Goal: Find specific page/section: Find specific page/section

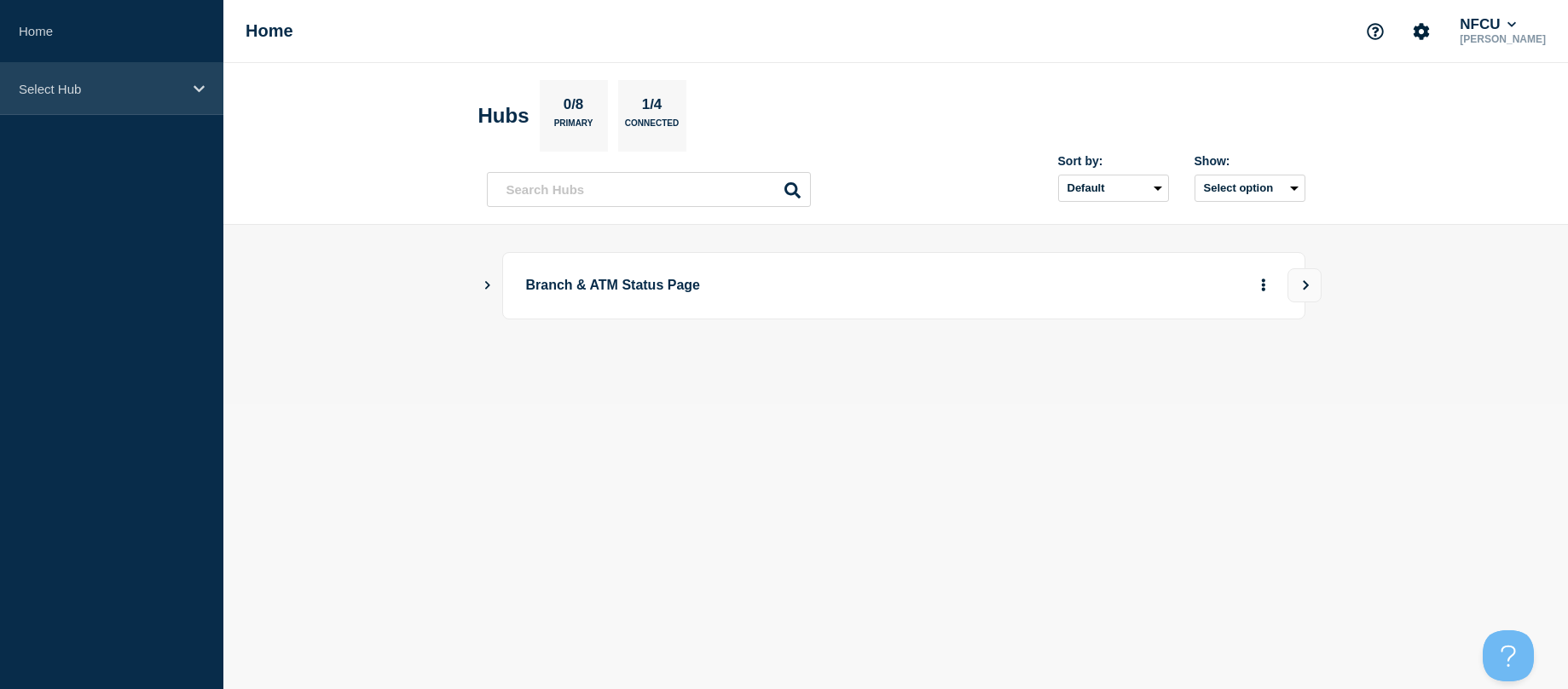
click at [37, 87] on p "Select Hub" at bounding box center [100, 89] width 163 height 15
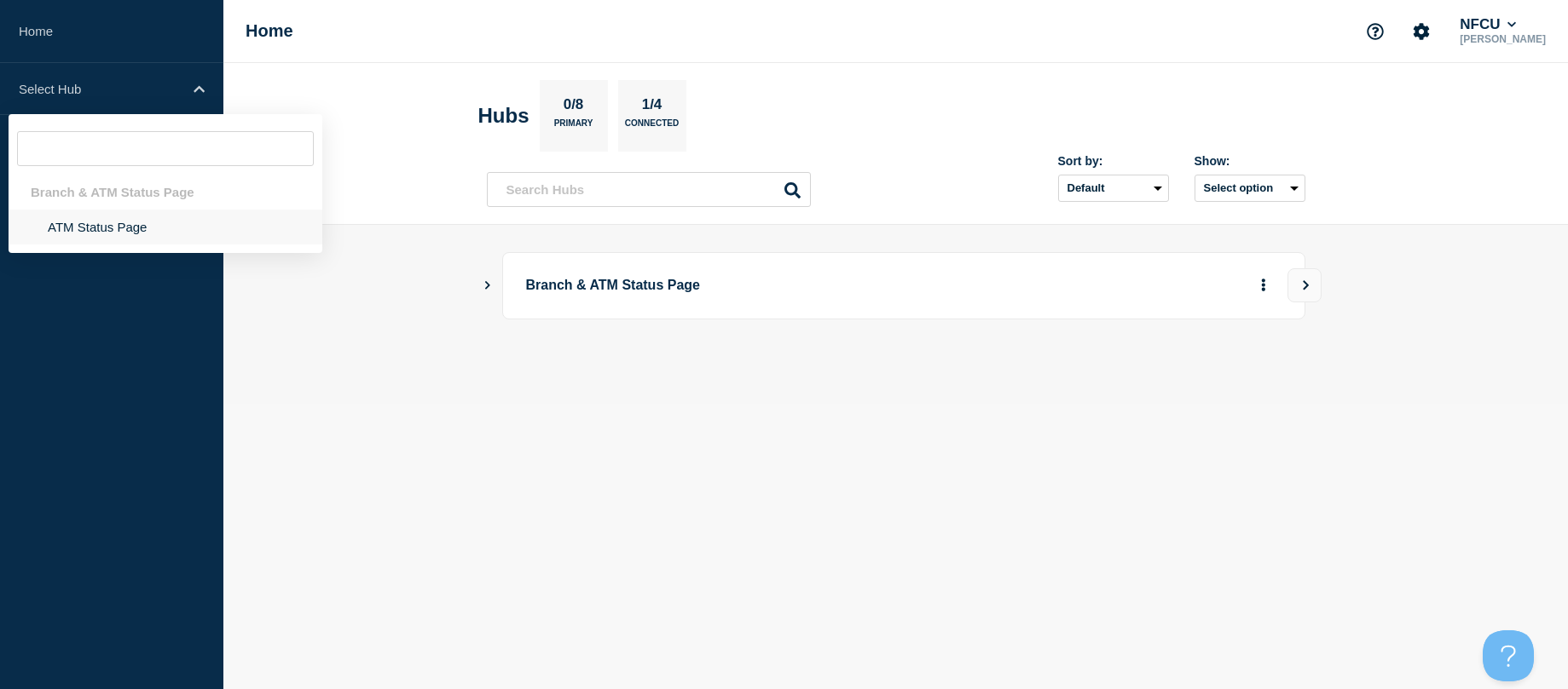
click at [78, 217] on li "ATM Status Page" at bounding box center [165, 226] width 314 height 34
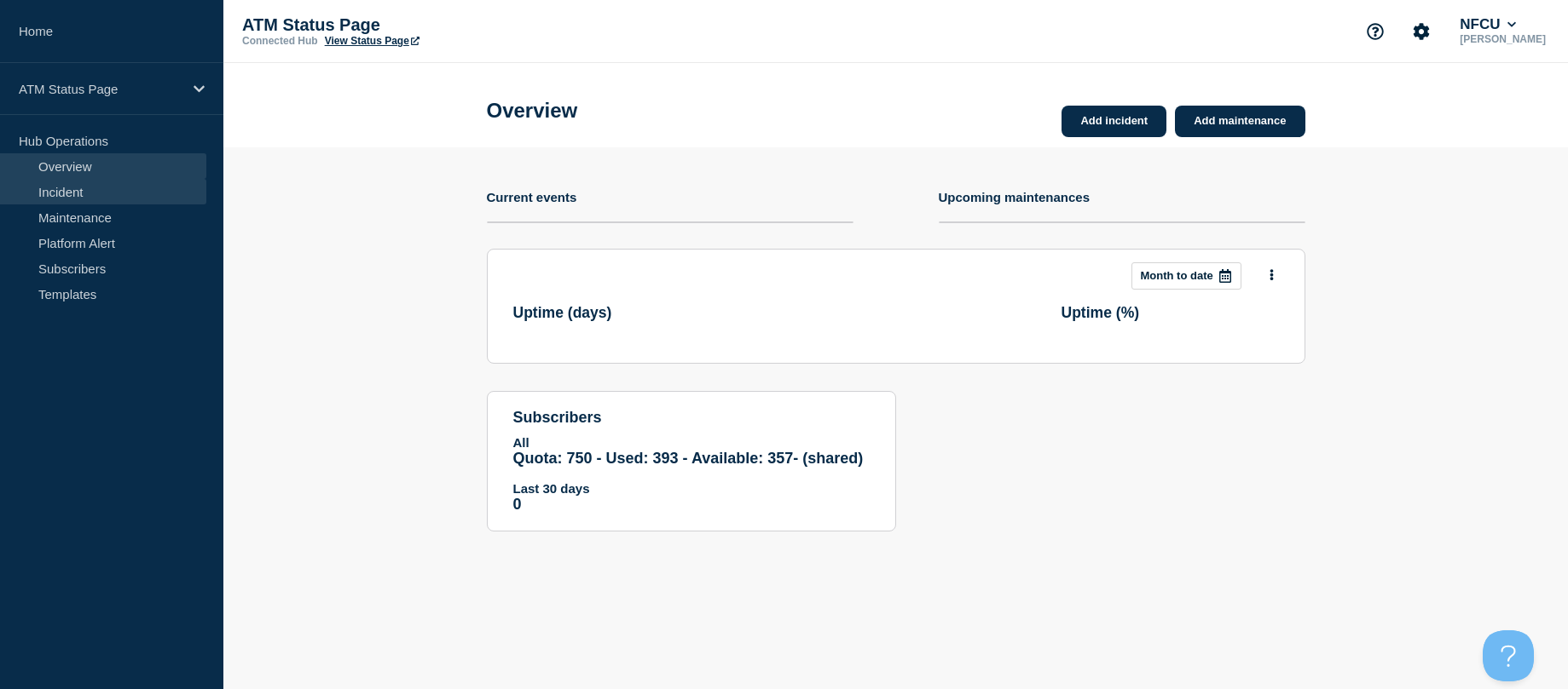
click at [76, 185] on link "Incident" at bounding box center [103, 192] width 207 height 26
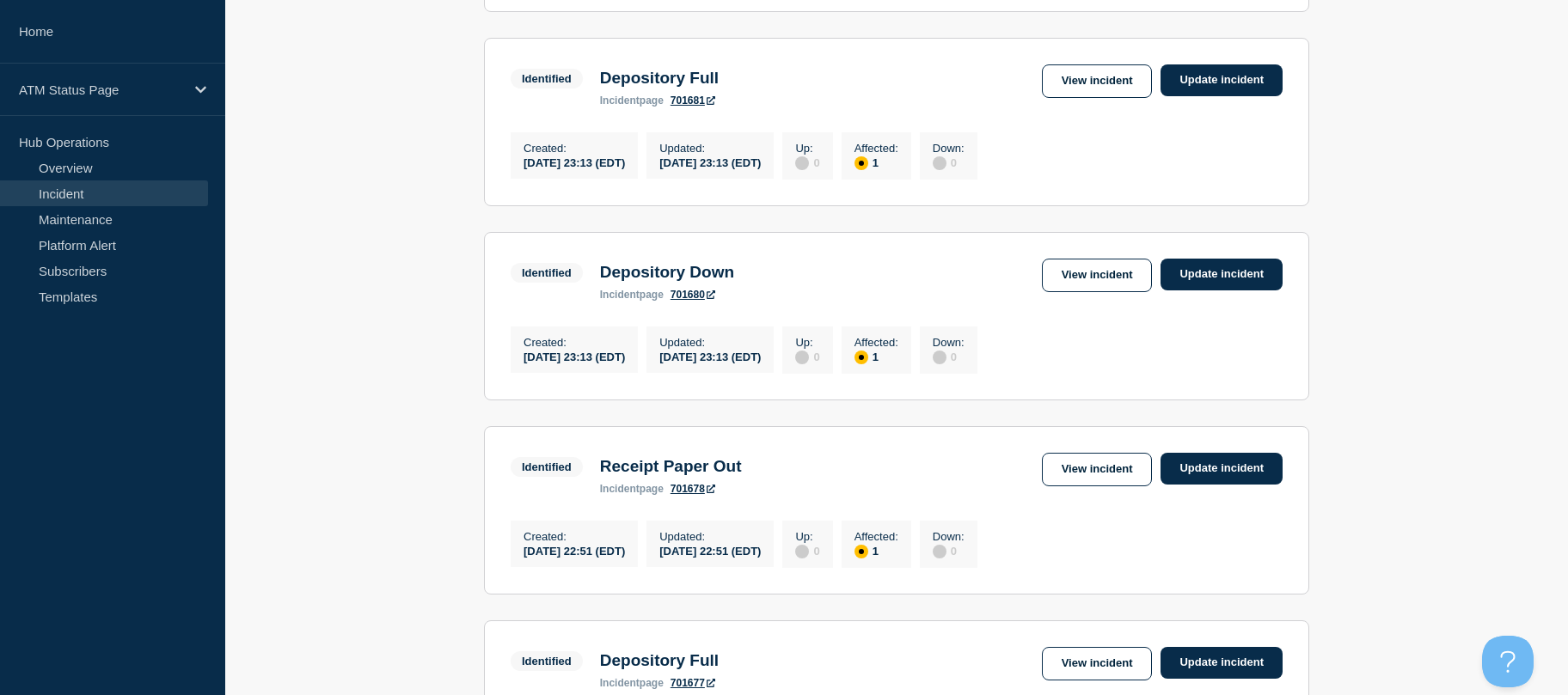
scroll to position [1879, 0]
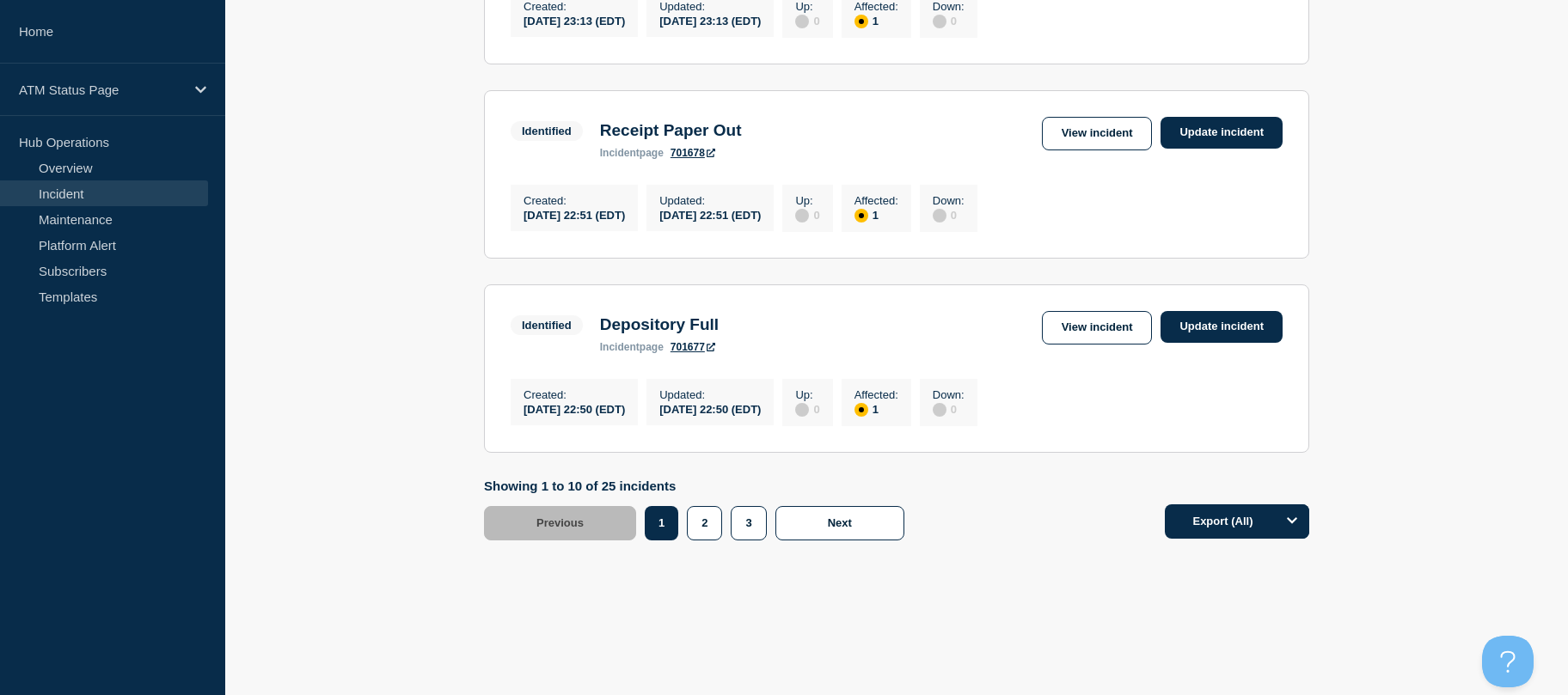
drag, startPoint x: 426, startPoint y: 350, endPoint x: 457, endPoint y: 526, distance: 178.7
